Goal: Task Accomplishment & Management: Use online tool/utility

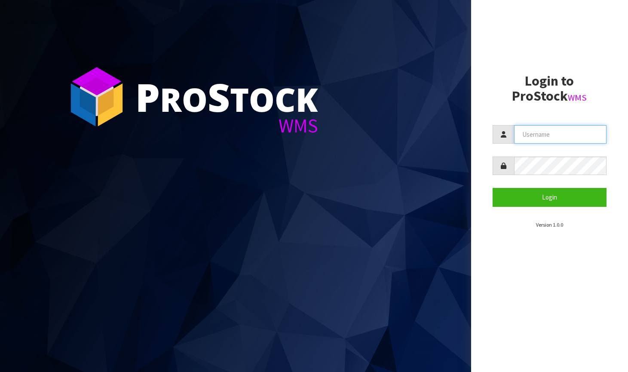
type input "[PERSON_NAME][EMAIL_ADDRESS][DOMAIN_NAME]"
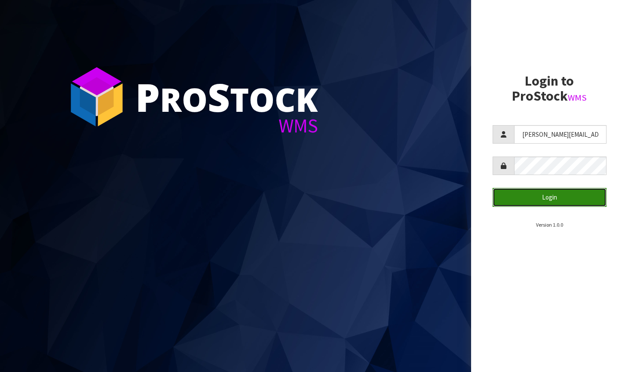
click at [540, 194] on button "Login" at bounding box center [550, 197] width 114 height 18
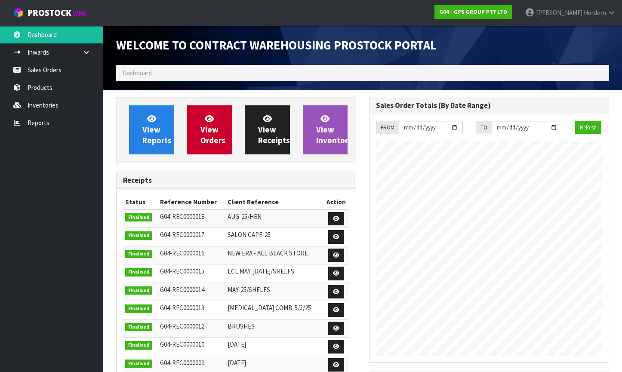
scroll to position [366, 253]
click at [55, 72] on link "Sales Orders" at bounding box center [51, 70] width 103 height 18
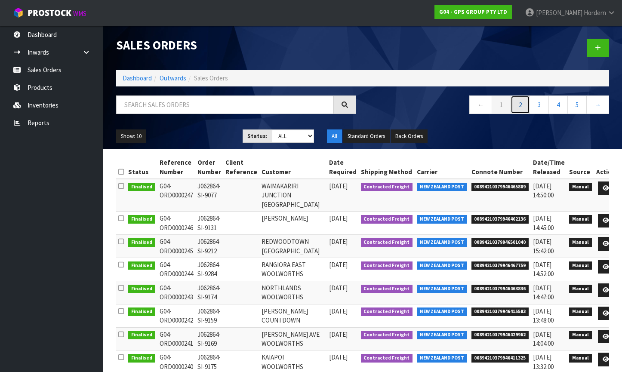
click at [519, 107] on link "2" at bounding box center [520, 104] width 19 height 18
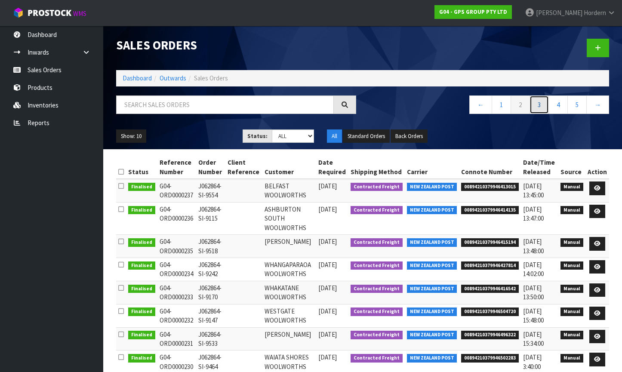
click at [541, 105] on link "3" at bounding box center [538, 104] width 19 height 18
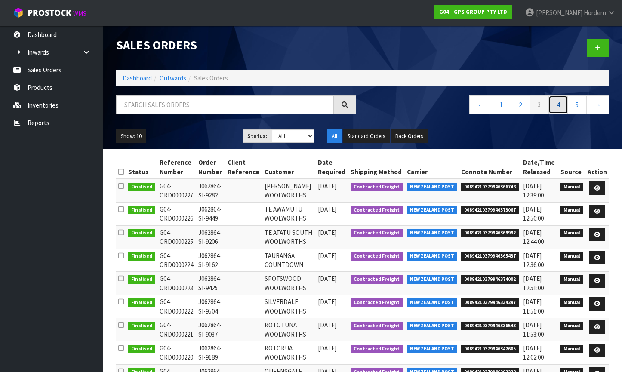
click at [552, 107] on link "4" at bounding box center [557, 104] width 19 height 18
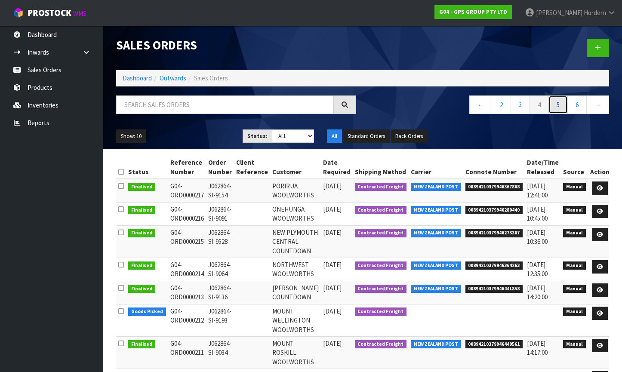
click at [559, 106] on link "5" at bounding box center [557, 104] width 19 height 18
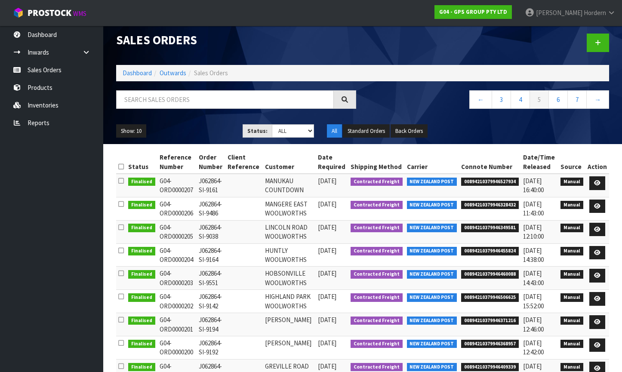
scroll to position [77, 0]
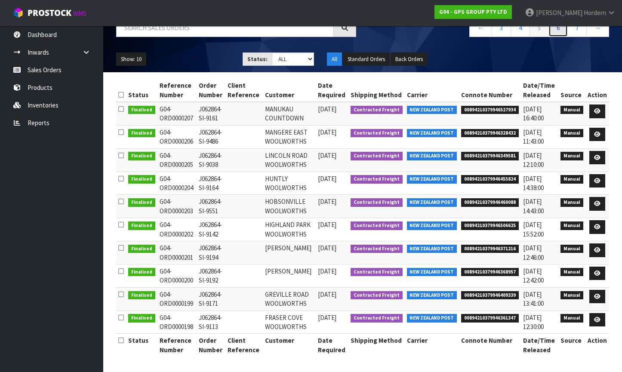
click at [556, 31] on link "6" at bounding box center [557, 27] width 19 height 18
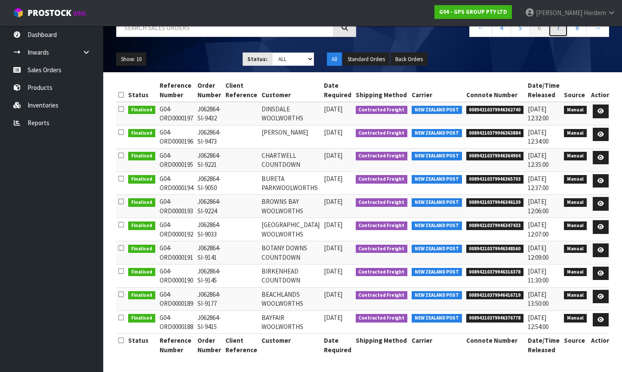
click at [554, 28] on link "7" at bounding box center [557, 27] width 19 height 18
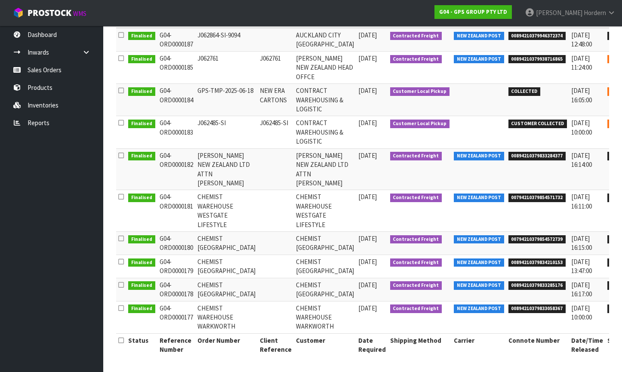
scroll to position [0, 0]
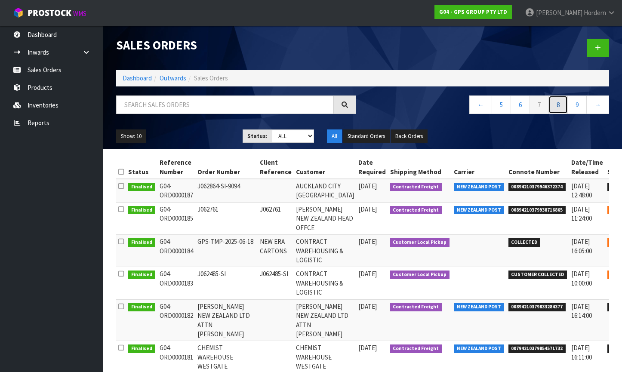
click at [558, 105] on link "8" at bounding box center [557, 104] width 19 height 18
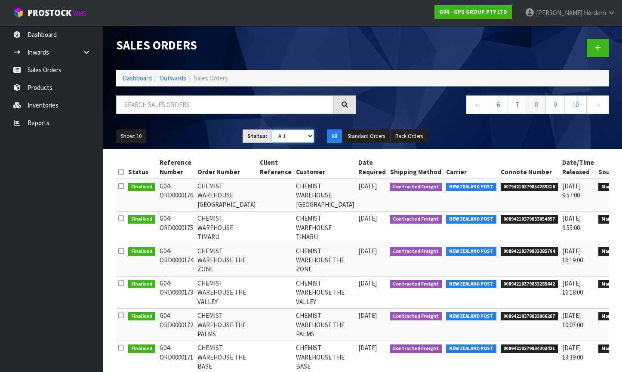
click at [310, 138] on select "Draft Pending Allocated Pending Pick Goods Picked Goods Packed Pending Charges …" at bounding box center [293, 135] width 42 height 13
click at [272, 129] on select "Draft Pending Allocated Pending Pick Goods Picked Goods Packed Pending Charges …" at bounding box center [293, 135] width 42 height 13
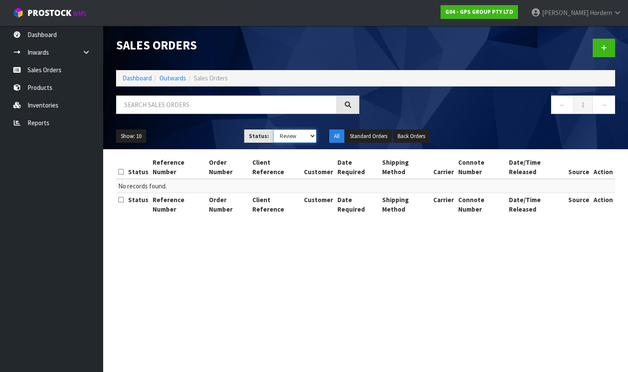
click at [294, 135] on select "Draft Pending Allocated Pending Pick Goods Picked Goods Packed Pending Charges …" at bounding box center [295, 135] width 43 height 13
select select "string:9"
click at [274, 129] on select "Draft Pending Allocated Pending Pick Goods Picked Goods Packed Pending Charges …" at bounding box center [295, 135] width 43 height 13
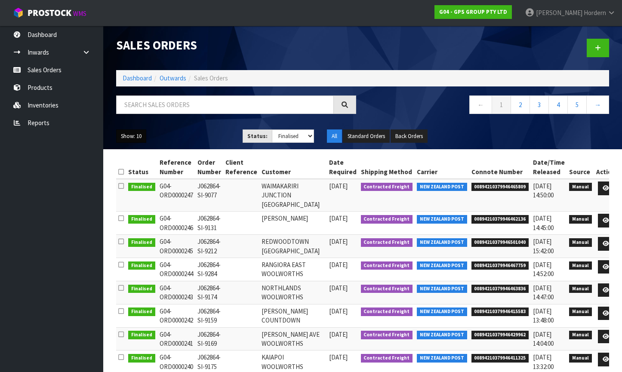
click at [136, 139] on button "Show: 10" at bounding box center [131, 136] width 30 height 14
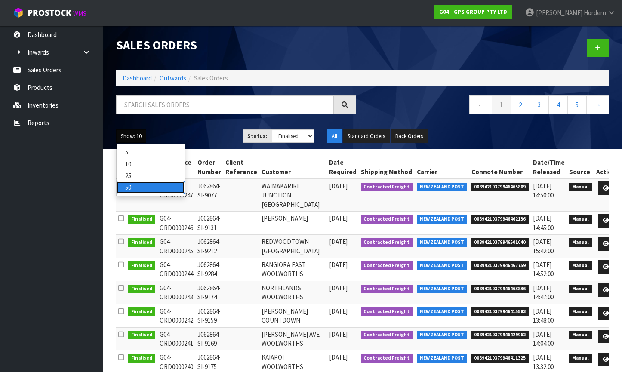
click at [136, 187] on link "50" at bounding box center [151, 188] width 68 height 12
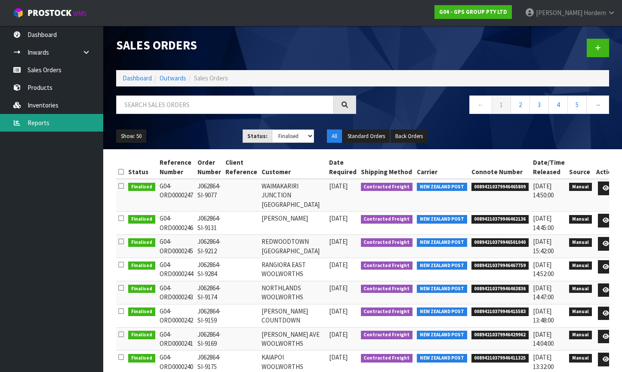
click at [48, 119] on link "Reports" at bounding box center [51, 123] width 103 height 18
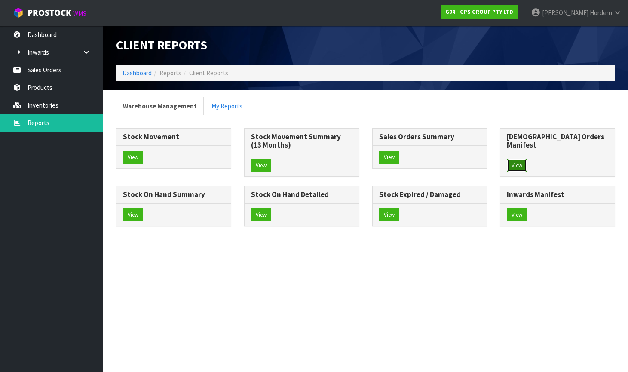
click at [514, 159] on button "View" at bounding box center [517, 166] width 20 height 14
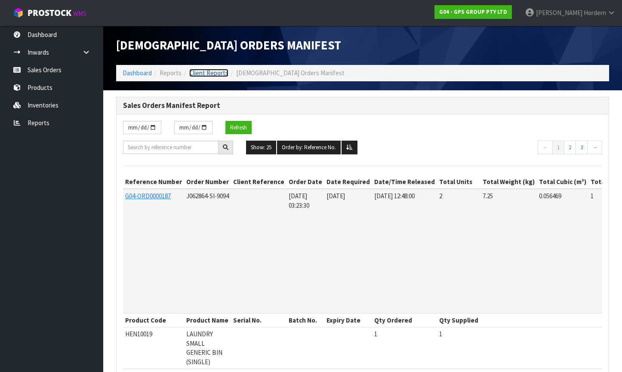
click at [221, 75] on link "Client Reports" at bounding box center [208, 73] width 39 height 8
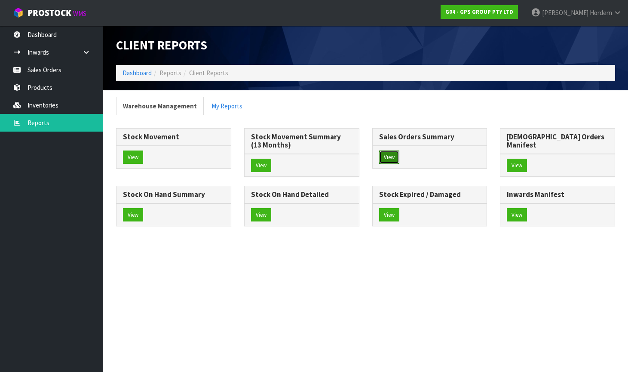
click at [391, 156] on button "View" at bounding box center [389, 158] width 20 height 14
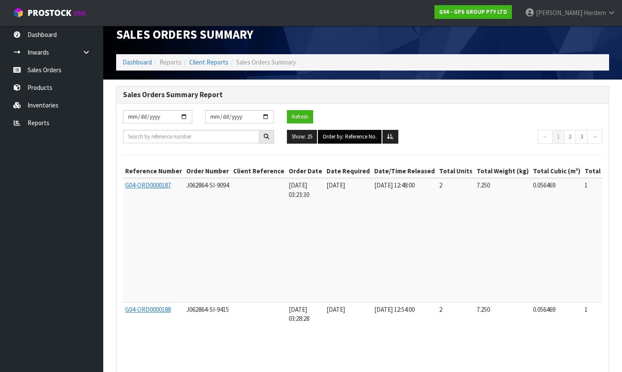
scroll to position [16, 0]
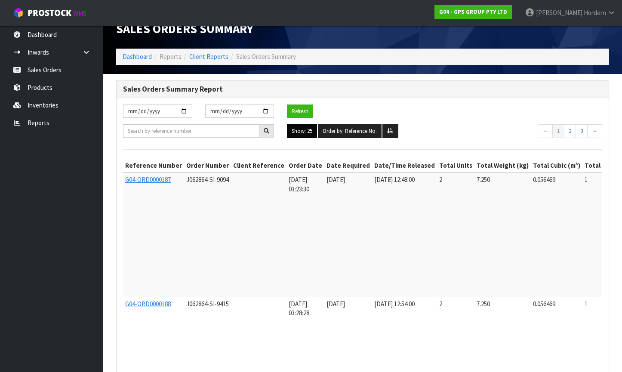
click at [301, 130] on button "Show: 25" at bounding box center [302, 131] width 30 height 14
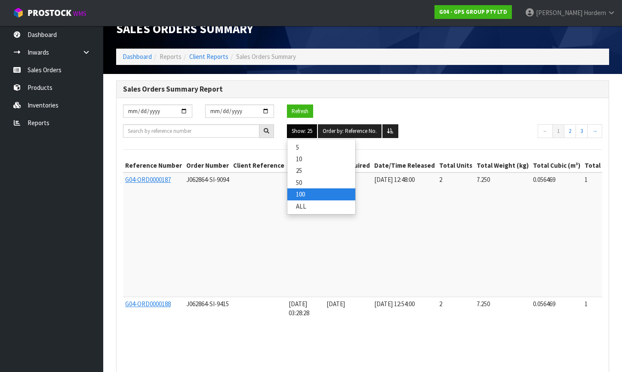
click at [311, 194] on link "100" at bounding box center [321, 194] width 68 height 12
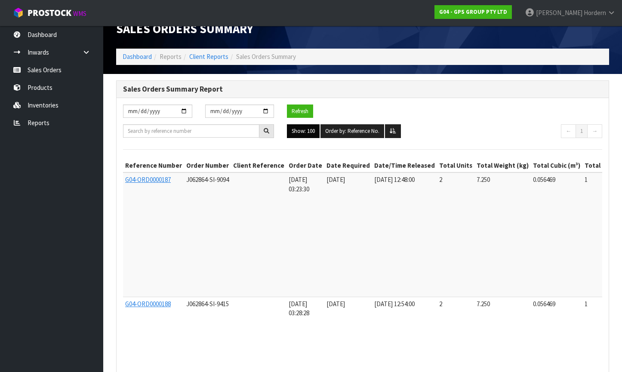
click at [308, 131] on button "Show: 100" at bounding box center [303, 131] width 33 height 14
click at [486, 123] on div "[DATE] [DATE] Refresh" at bounding box center [363, 115] width 492 height 20
click at [298, 110] on button "Refresh" at bounding box center [300, 112] width 26 height 14
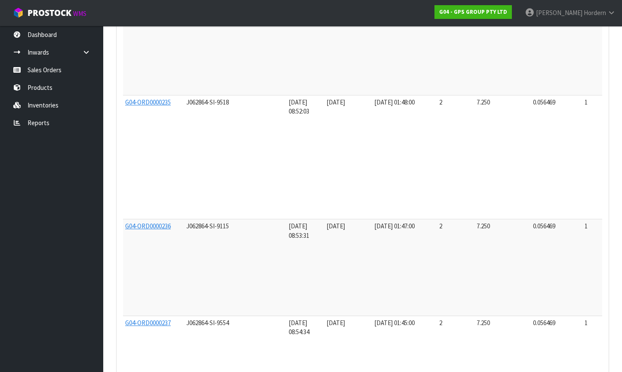
scroll to position [6364, 0]
